Goal: Transaction & Acquisition: Book appointment/travel/reservation

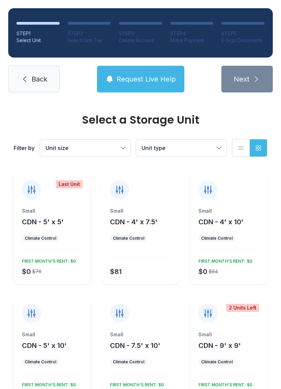
click at [125, 150] on button "Unit size" at bounding box center [85, 148] width 90 height 16
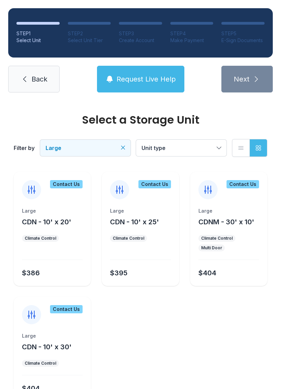
click at [105, 147] on span "Large" at bounding box center [82, 148] width 73 height 8
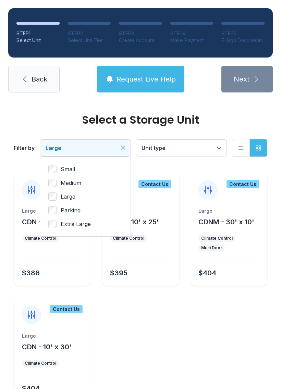
click at [121, 150] on icon "Clear filters" at bounding box center [123, 147] width 7 height 7
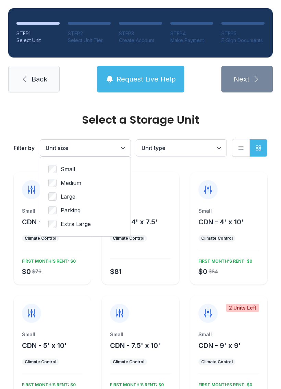
click at [75, 182] on span "Medium" at bounding box center [71, 183] width 21 height 8
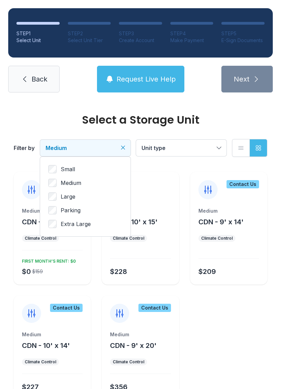
click at [121, 144] on button "Medium" at bounding box center [85, 148] width 90 height 16
click at [62, 210] on div "Medium" at bounding box center [52, 211] width 61 height 7
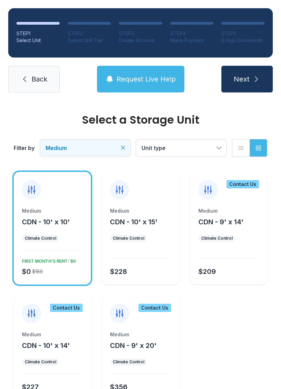
click at [238, 80] on span "Next" at bounding box center [242, 79] width 16 height 10
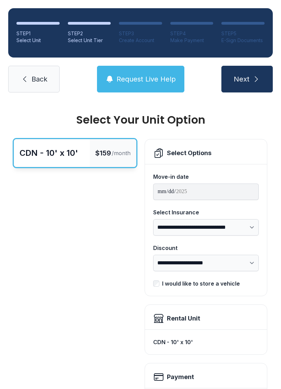
click at [27, 79] on icon at bounding box center [25, 79] width 8 height 8
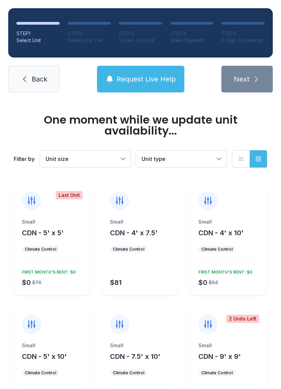
click at [121, 159] on button "Unit size" at bounding box center [85, 159] width 90 height 16
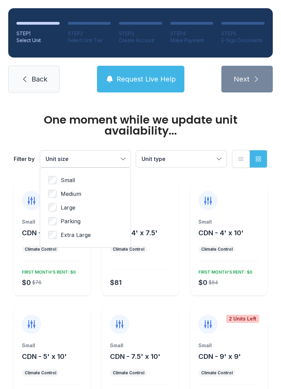
click at [75, 190] on span "Medium" at bounding box center [71, 194] width 21 height 8
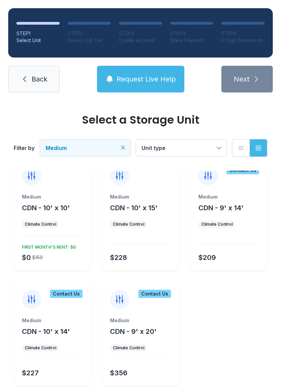
scroll to position [11, 0]
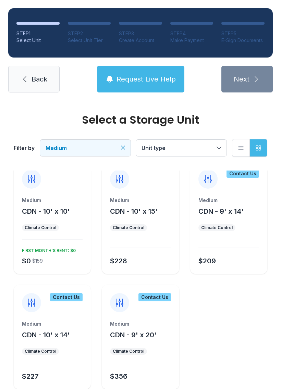
click at [118, 142] on button "Medium" at bounding box center [85, 148] width 90 height 16
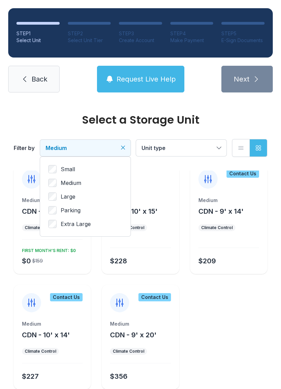
click at [69, 169] on span "Small" at bounding box center [68, 169] width 14 height 8
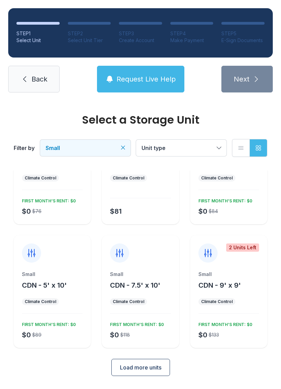
scroll to position [60, 0]
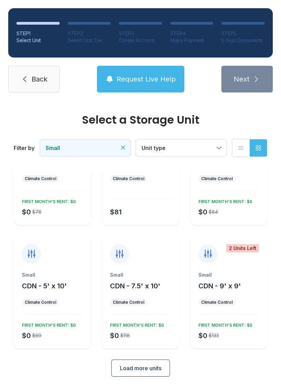
click at [144, 364] on button "Load more units" at bounding box center [140, 368] width 59 height 17
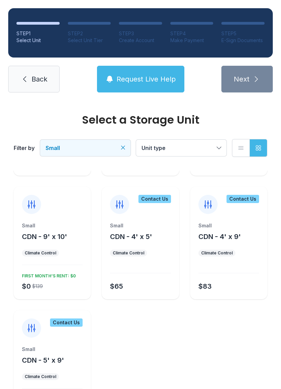
scroll to position [233, 0]
click at [65, 228] on div "Small" at bounding box center [52, 225] width 61 height 7
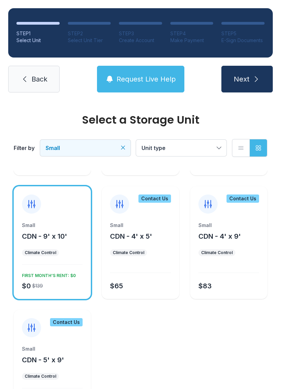
click at [251, 75] on button "Next" at bounding box center [246, 79] width 51 height 27
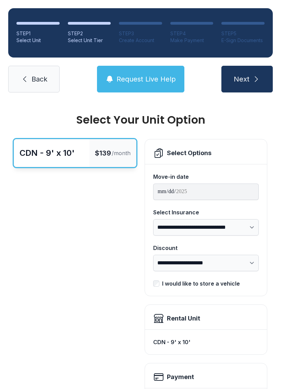
click at [38, 76] on span "Back" at bounding box center [40, 79] width 16 height 10
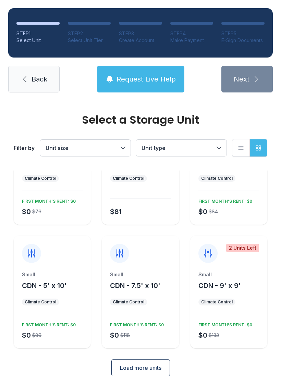
scroll to position [60, 0]
click at [140, 364] on button "Load more units" at bounding box center [140, 368] width 59 height 17
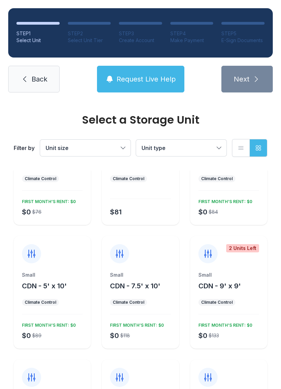
click at [164, 301] on ul "Climate Control" at bounding box center [140, 302] width 61 height 7
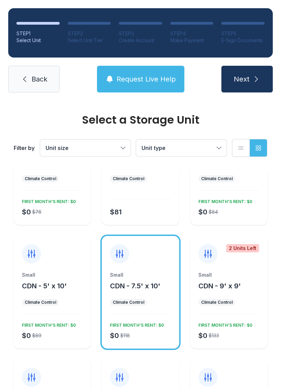
click at [245, 72] on button "Next" at bounding box center [246, 79] width 51 height 27
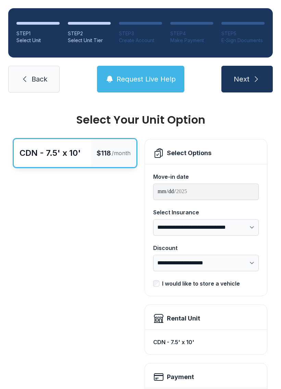
click at [35, 83] on span "Back" at bounding box center [40, 79] width 16 height 10
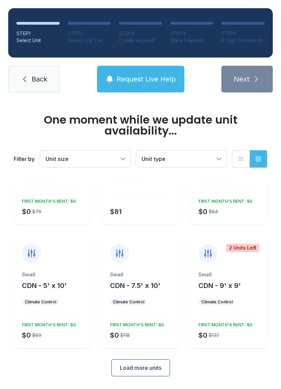
scroll to position [71, 0]
click at [250, 279] on div "Small CDN - 9' x 9'" at bounding box center [228, 281] width 61 height 19
click at [252, 270] on div "2 Units Left Small CDN - 9' x 9' Climate Control $0 $133 FIRST MONTH’S RENT: $0" at bounding box center [228, 292] width 77 height 113
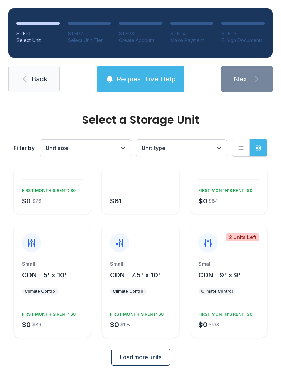
scroll to position [60, 0]
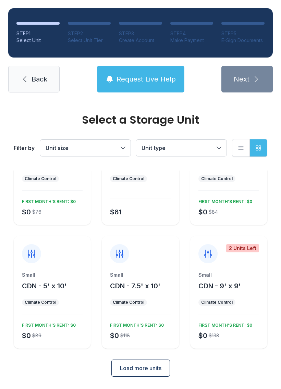
click at [238, 268] on div "2 Units Left Small CDN - 9' x 9' Climate Control $0 $133 FIRST MONTH’S RENT: $0" at bounding box center [228, 292] width 77 height 113
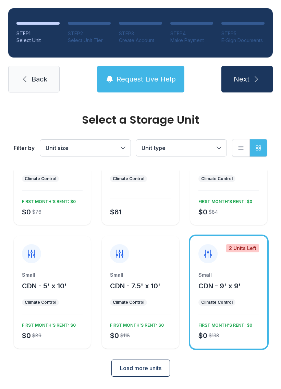
click at [254, 77] on icon "submit" at bounding box center [256, 79] width 8 height 8
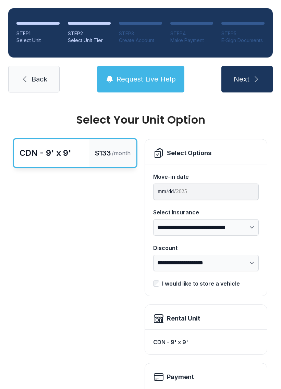
click at [35, 82] on span "Back" at bounding box center [40, 79] width 16 height 10
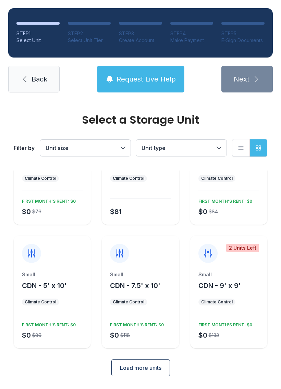
scroll to position [60, 0]
click at [123, 148] on button "Unit size" at bounding box center [85, 148] width 90 height 16
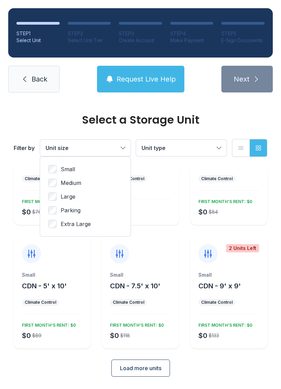
click at [115, 143] on button "Unit size" at bounding box center [85, 148] width 90 height 16
click at [105, 142] on button "Unit size" at bounding box center [85, 148] width 90 height 16
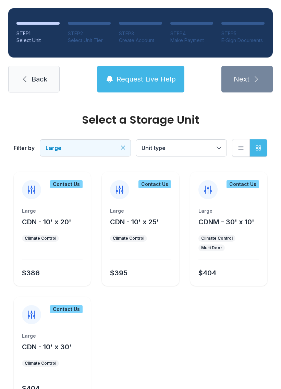
scroll to position [0, 0]
click at [124, 147] on icon "Clear filters" at bounding box center [122, 147] width 3 height 3
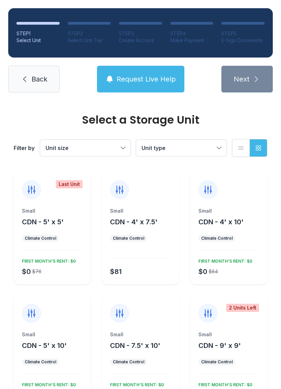
click at [112, 140] on button "Unit size" at bounding box center [85, 148] width 90 height 16
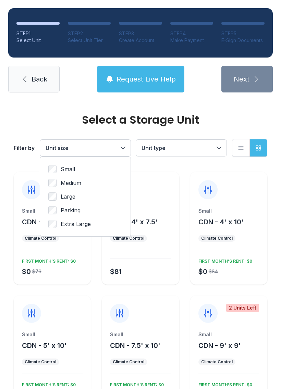
click at [64, 179] on span "Medium" at bounding box center [71, 183] width 21 height 8
